Goal: Task Accomplishment & Management: Complete application form

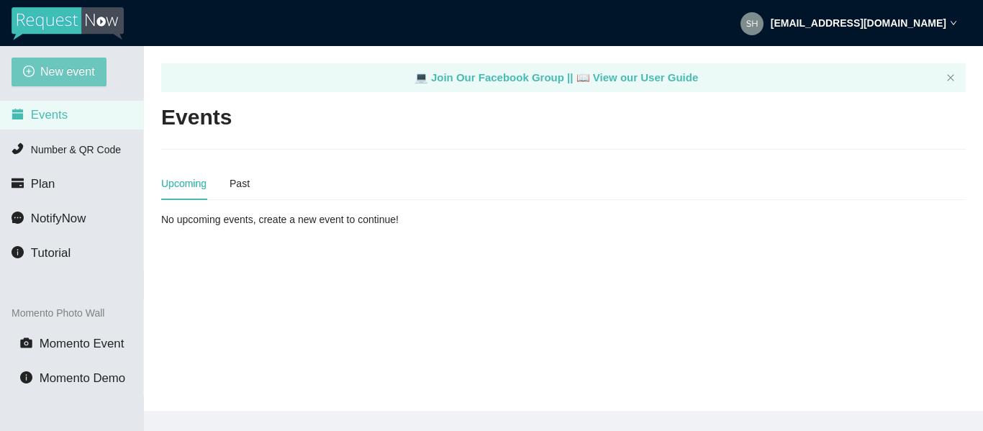
click at [53, 76] on span "New event" at bounding box center [67, 72] width 55 height 18
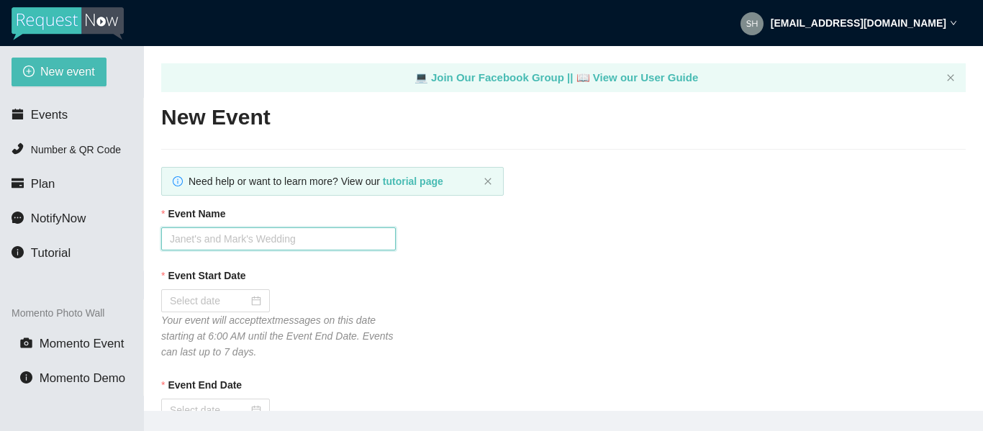
click at [211, 230] on input "Event Name" at bounding box center [278, 238] width 234 height 23
type input "Hashtag Wednesday Trivia"
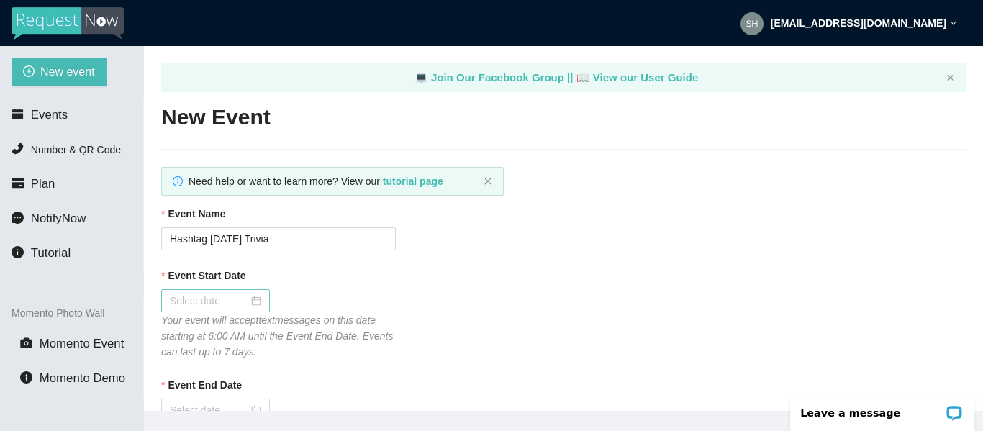
click at [210, 299] on input "Event Start Date" at bounding box center [209, 301] width 78 height 16
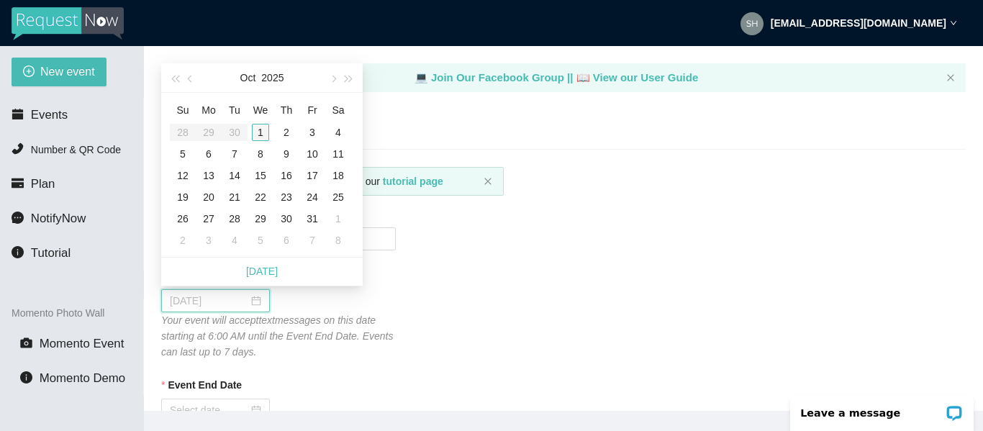
type input "10/01/2025"
click at [257, 133] on div "1" at bounding box center [260, 132] width 17 height 17
type input "10/02/2025"
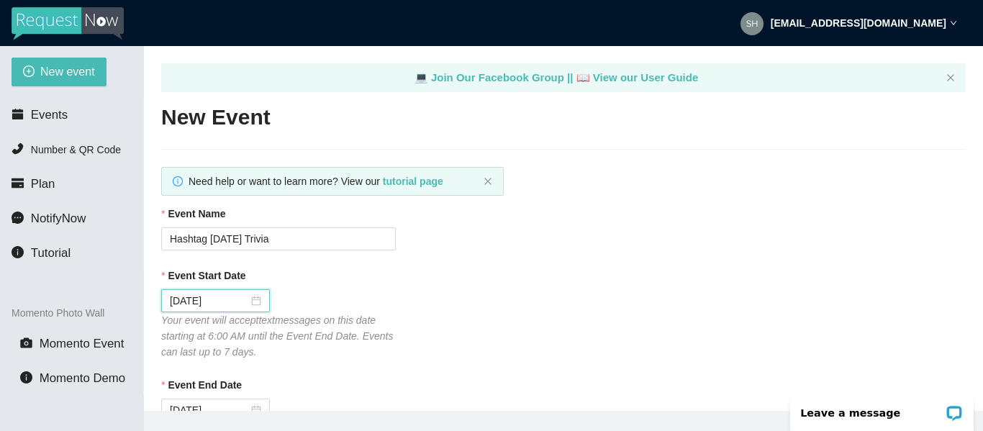
click at [518, 298] on div "Event Start Date 10/01/2025 Your event will accept text messages on this date s…" at bounding box center [563, 314] width 804 height 92
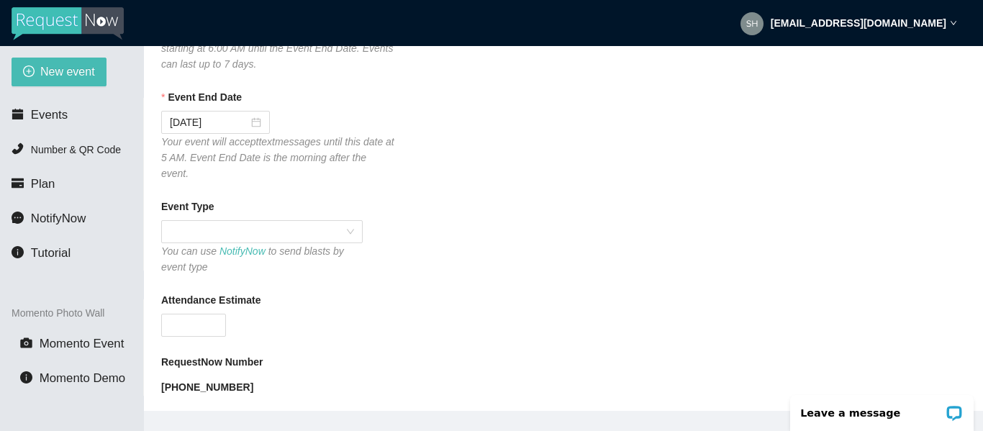
scroll to position [316, 0]
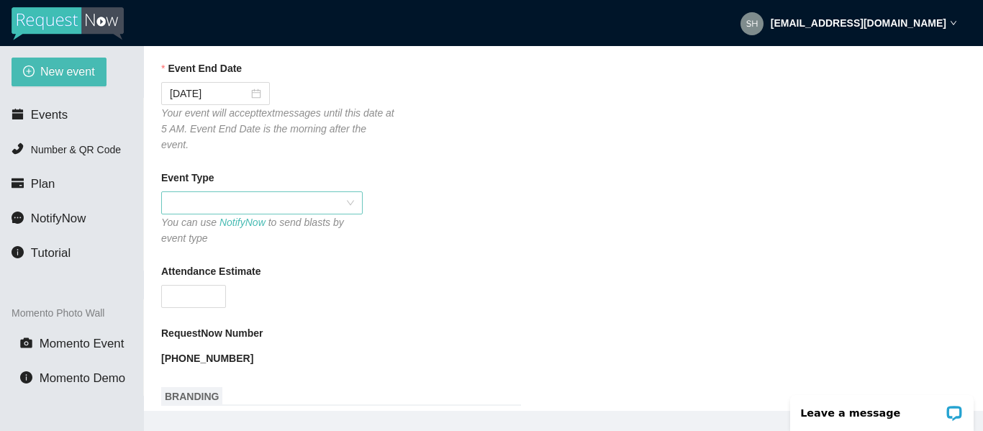
click at [234, 192] on span at bounding box center [262, 203] width 184 height 22
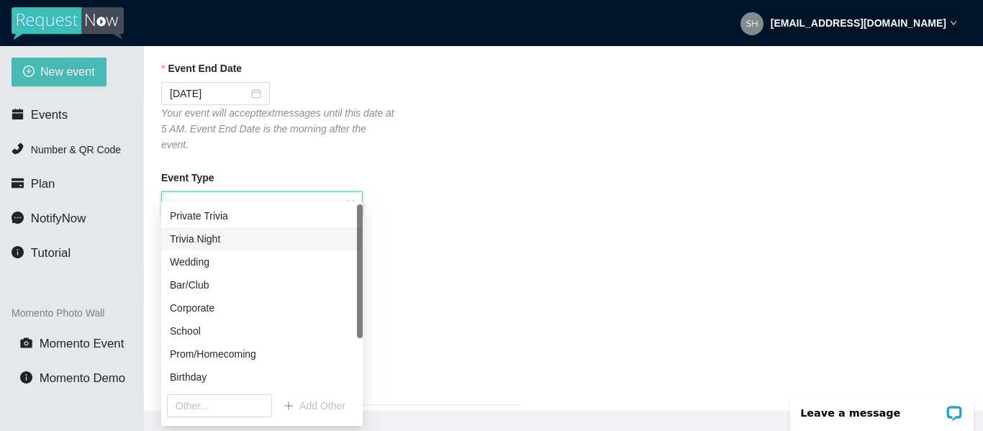
click at [207, 234] on div "Trivia Night" at bounding box center [262, 239] width 184 height 16
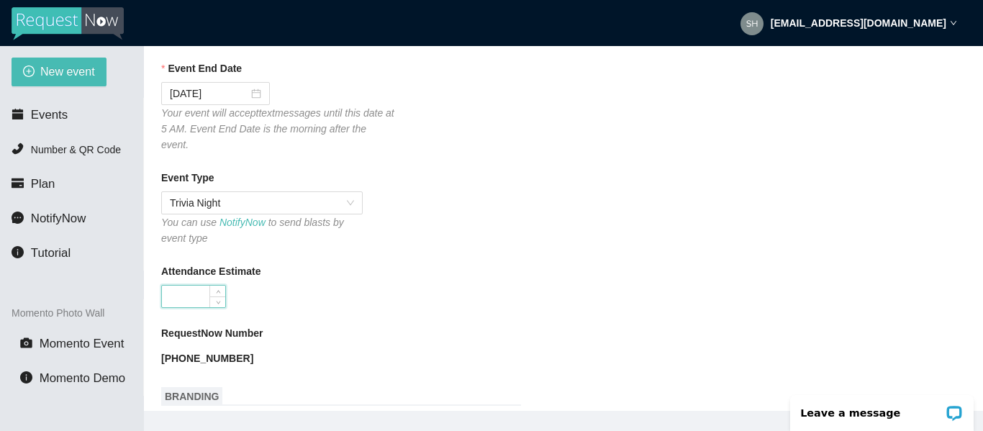
click at [202, 286] on input "Attendance Estimate" at bounding box center [193, 297] width 63 height 22
type input "40"
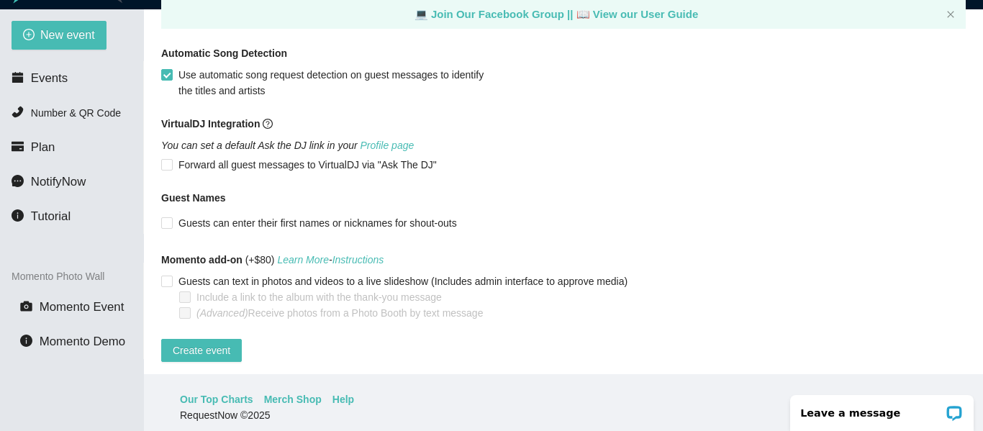
scroll to position [46, 0]
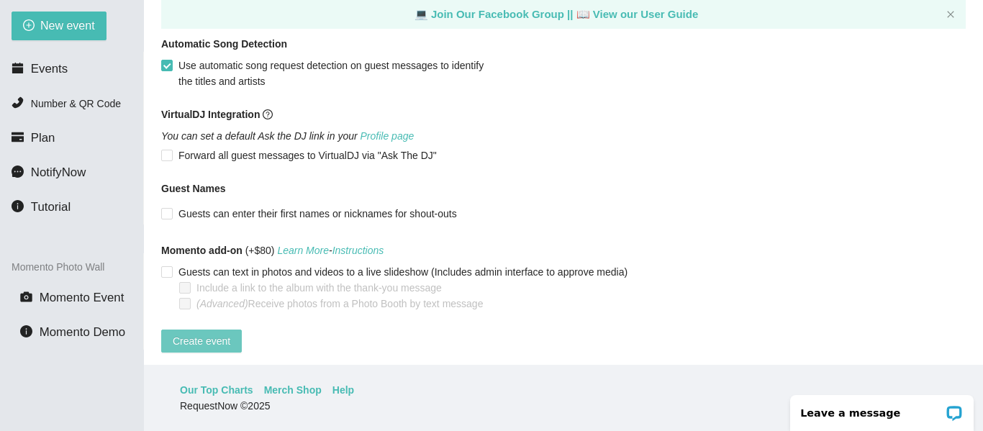
click at [200, 333] on span "Create event" at bounding box center [202, 341] width 58 height 16
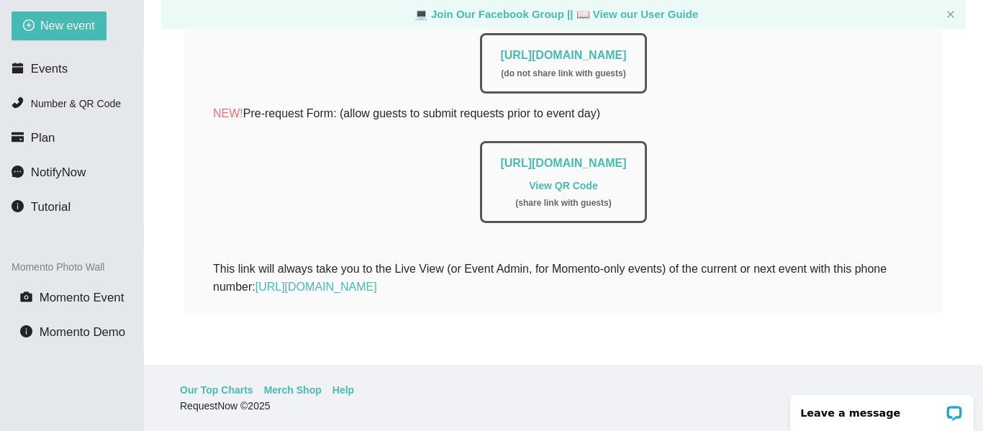
scroll to position [375, 0]
click at [626, 49] on link "https://app.requestnow.io/live/rxlwzqr" at bounding box center [563, 55] width 126 height 12
